Goal: Navigation & Orientation: Locate item on page

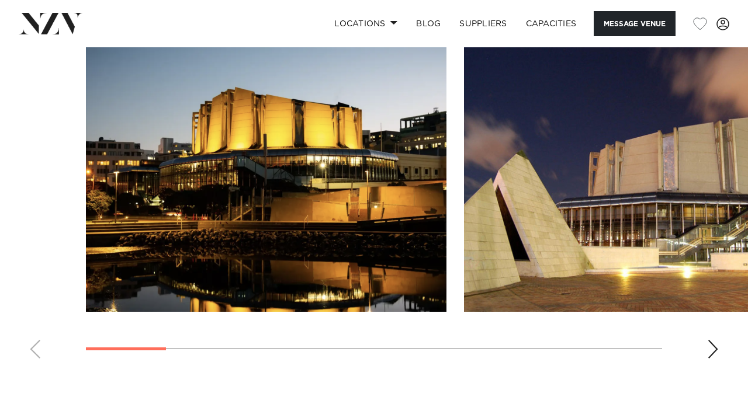
scroll to position [1420, 0]
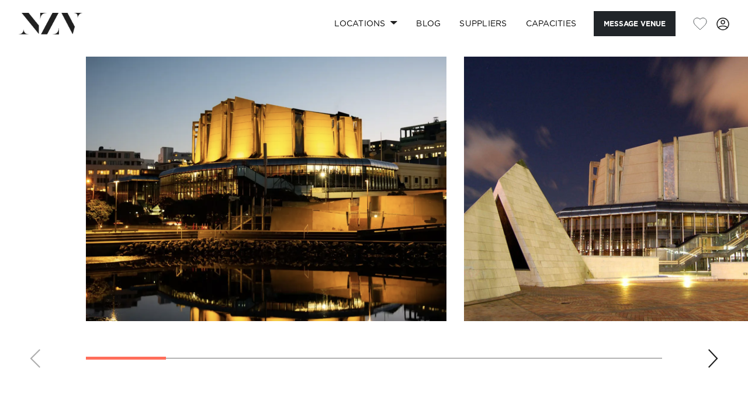
click at [706, 358] on swiper-container at bounding box center [374, 217] width 748 height 321
click at [716, 356] on div "Next slide" at bounding box center [713, 358] width 12 height 19
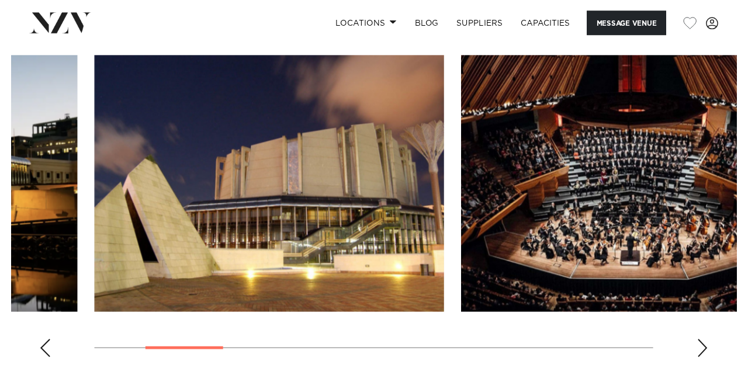
scroll to position [1420, 0]
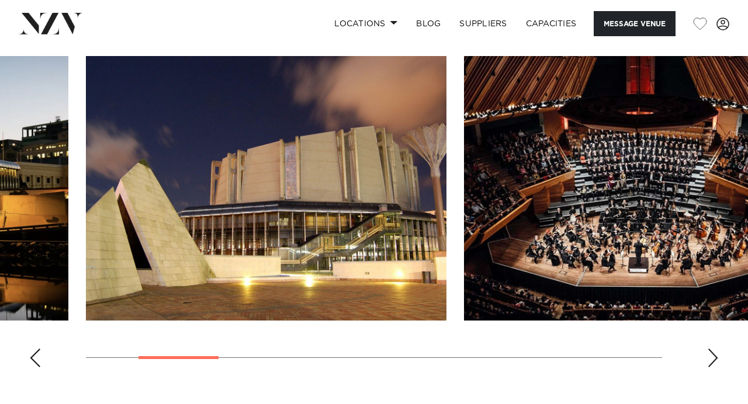
click at [713, 355] on div "Next slide" at bounding box center [713, 358] width 12 height 19
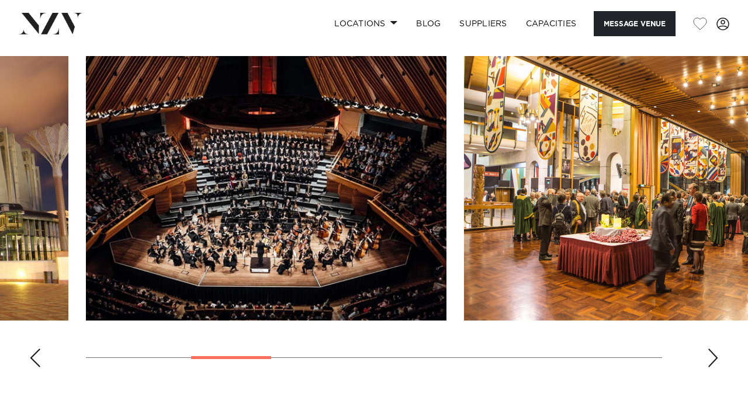
click at [713, 355] on div "Next slide" at bounding box center [713, 358] width 12 height 19
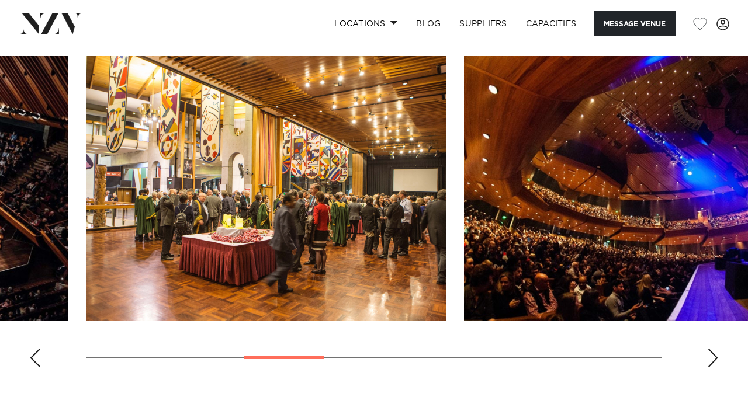
click at [713, 355] on div "Next slide" at bounding box center [713, 358] width 12 height 19
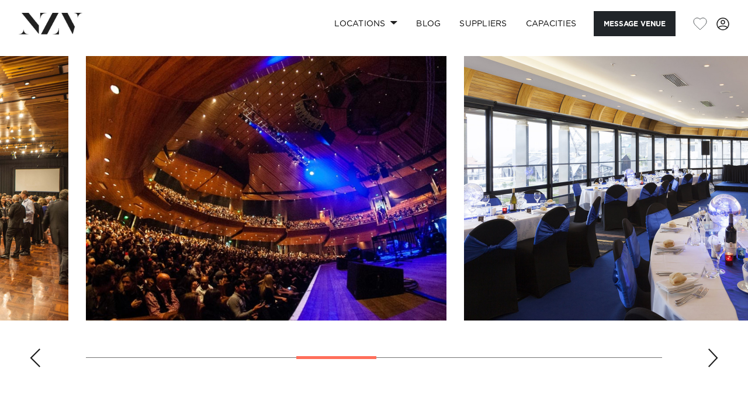
click at [715, 358] on div "Next slide" at bounding box center [713, 358] width 12 height 19
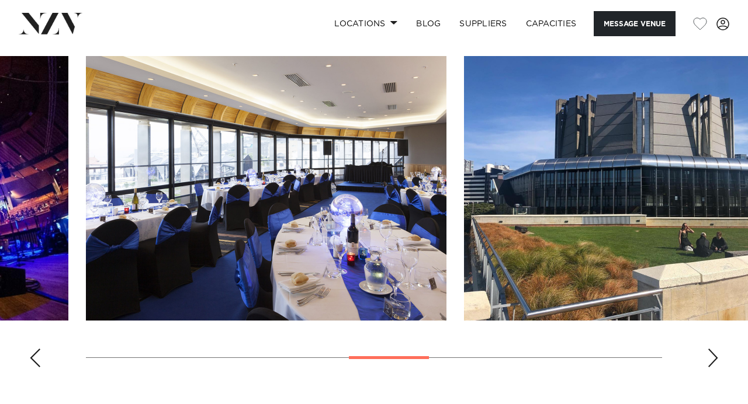
click at [31, 360] on div "Previous slide" at bounding box center [35, 358] width 12 height 19
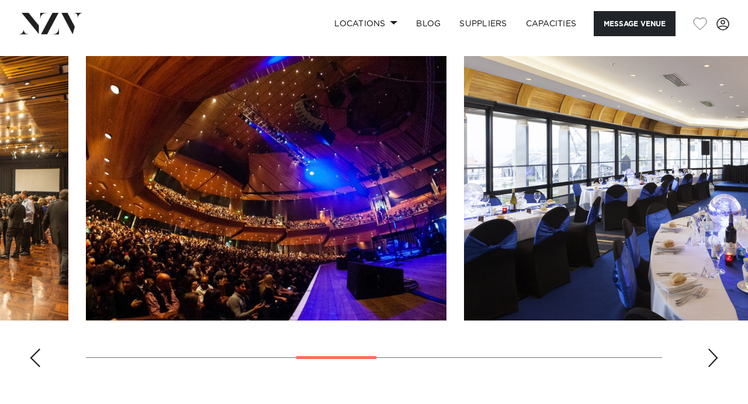
click at [31, 360] on div "Previous slide" at bounding box center [35, 358] width 12 height 19
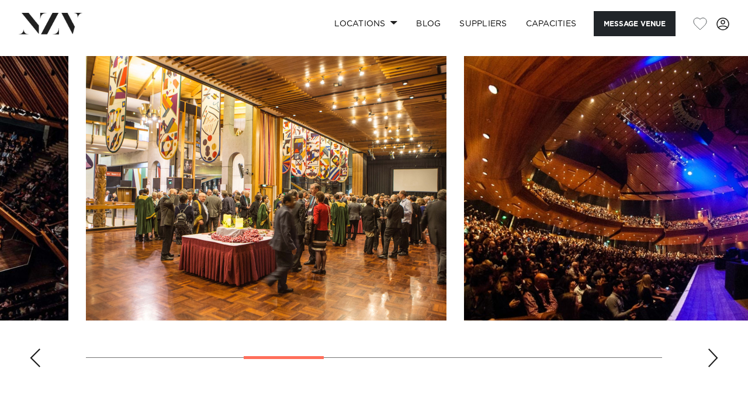
click at [31, 360] on div "Previous slide" at bounding box center [35, 358] width 12 height 19
